Goal: Navigation & Orientation: Find specific page/section

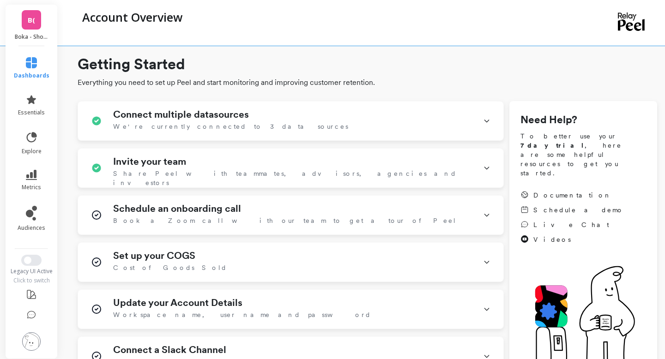
click at [20, 22] on div "B( Boka - Shopify (Essor)" at bounding box center [32, 26] width 52 height 42
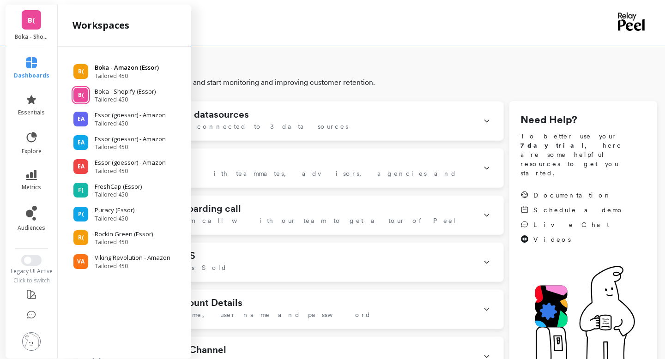
click at [102, 74] on span "Tailored 450" at bounding box center [127, 75] width 64 height 7
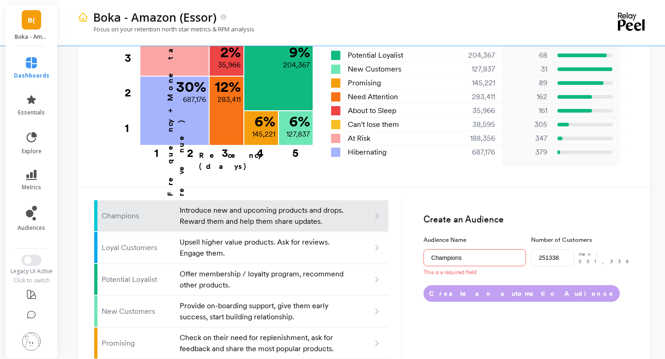
scroll to position [513, 0]
